Goal: Task Accomplishment & Management: Use online tool/utility

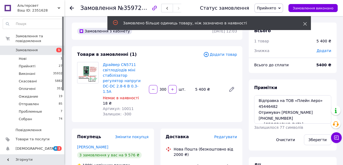
click at [305, 25] on icon at bounding box center [305, 24] width 4 height 4
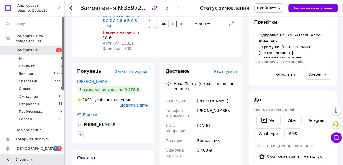
scroll to position [73, 0]
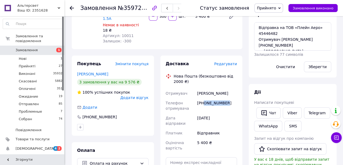
drag, startPoint x: 227, startPoint y: 113, endPoint x: 205, endPoint y: 114, distance: 22.6
click at [205, 113] on div "[PHONE_NUMBER]" at bounding box center [217, 105] width 42 height 15
copy div "0680119183"
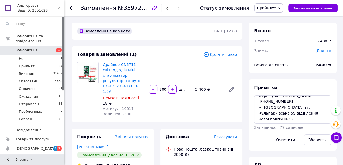
scroll to position [0, 0]
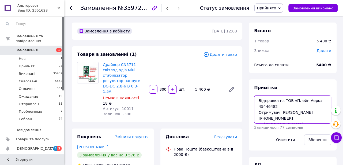
click at [257, 104] on textarea "Відправка на ТОВ «Плейн Аеро» 45446482 Отримувач [PERSON_NAME] ‪[PHONE_NUMBER]‬…" at bounding box center [292, 109] width 77 height 28
click at [262, 104] on textarea "Відправка на ТОВ «Плейн Аеро» 45446482 Отримувач [PERSON_NAME] ‪[PHONE_NUMBER]‬…" at bounding box center [292, 109] width 77 height 28
paste textarea "20451247234098"
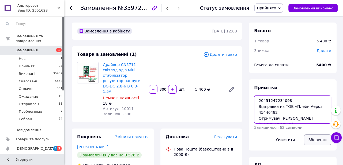
type textarea "20451247234098 Відправка на ТОВ «Плейн Аеро» 45446482 Отримувач [PERSON_NAME] ‪…"
click at [316, 139] on button "Зберегти" at bounding box center [317, 139] width 27 height 11
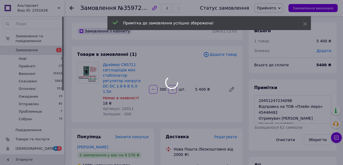
scroll to position [17, 0]
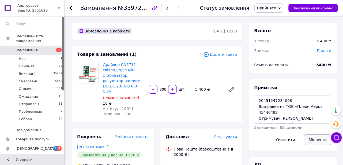
click at [318, 143] on button "Зберегти" at bounding box center [317, 139] width 27 height 11
